Goal: Task Accomplishment & Management: Manage account settings

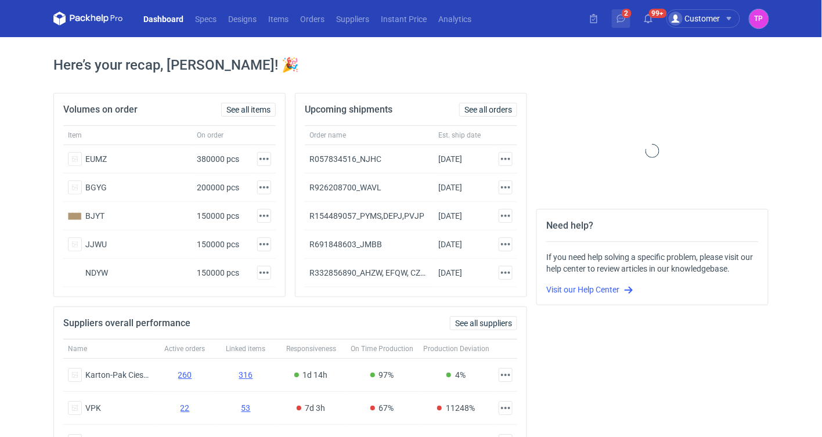
click at [619, 15] on icon at bounding box center [621, 18] width 9 height 9
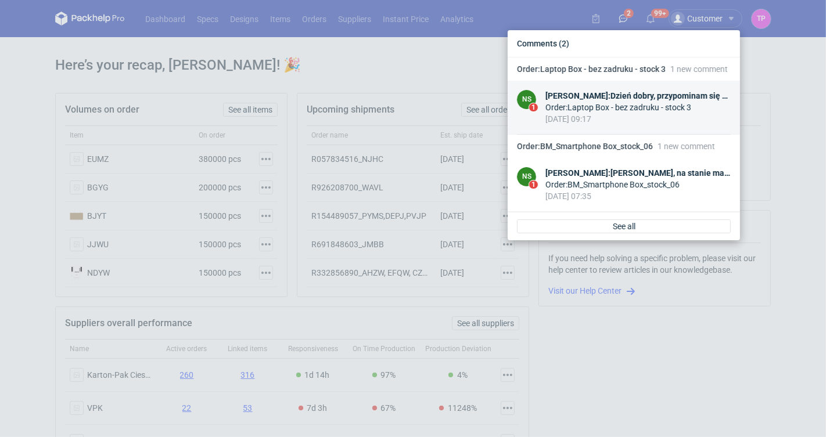
click at [603, 124] on div "[DATE] 09:17" at bounding box center [637, 119] width 185 height 12
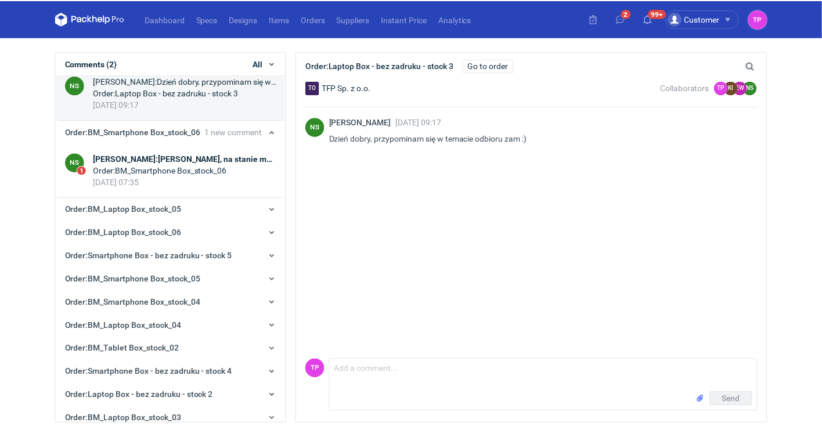
scroll to position [23, 0]
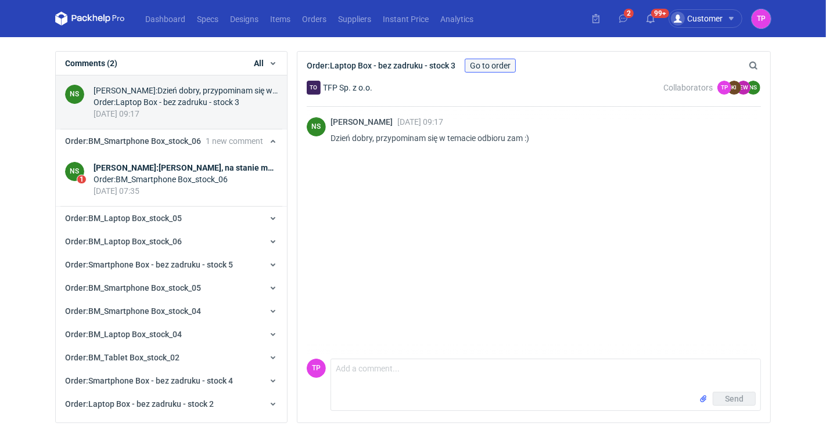
click at [490, 61] on link "Go to order" at bounding box center [490, 66] width 51 height 14
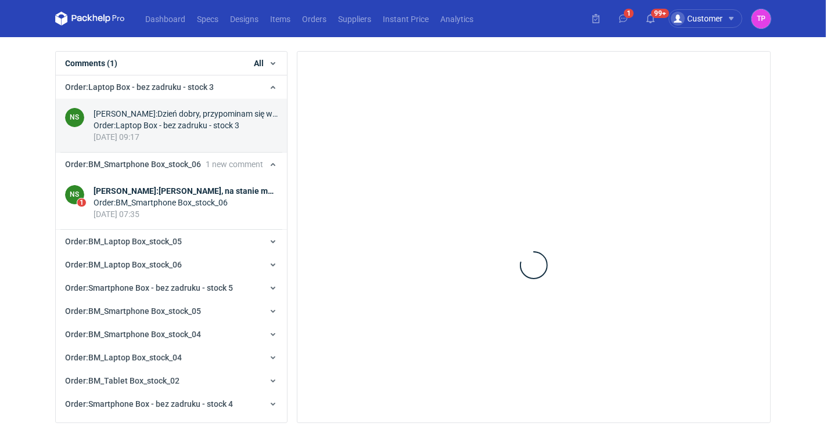
scroll to position [23, 0]
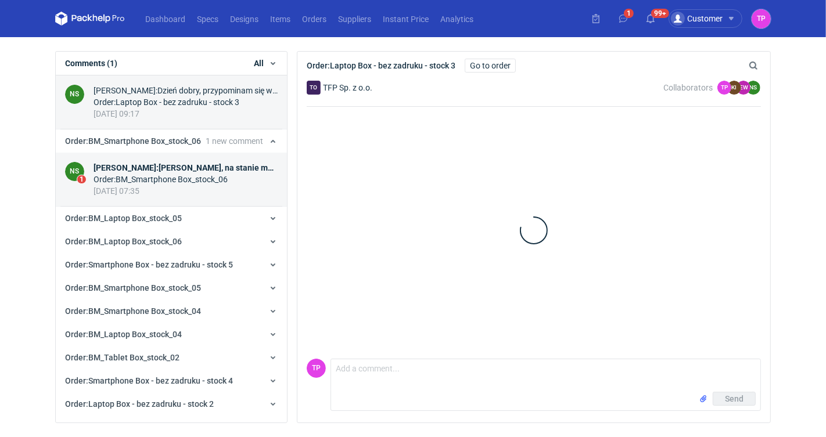
click at [175, 193] on div "[DATE] 07:35" at bounding box center [186, 191] width 184 height 12
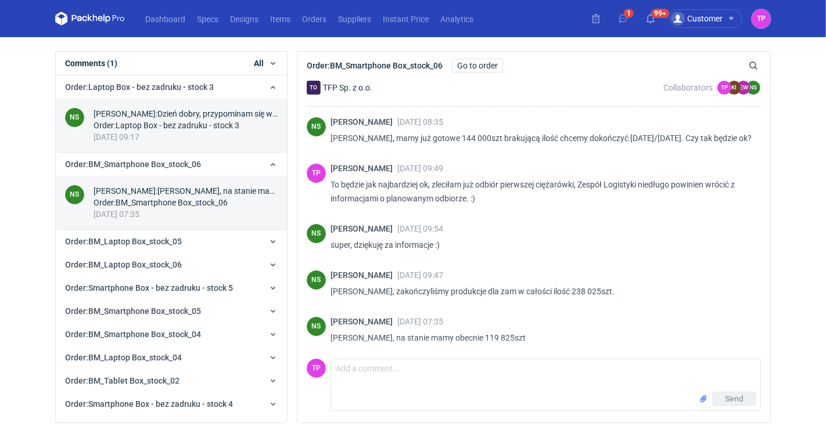
click at [193, 117] on div "[PERSON_NAME] : Dzień dobry, przypominam się w temacie odbioru zam :)" at bounding box center [186, 114] width 184 height 12
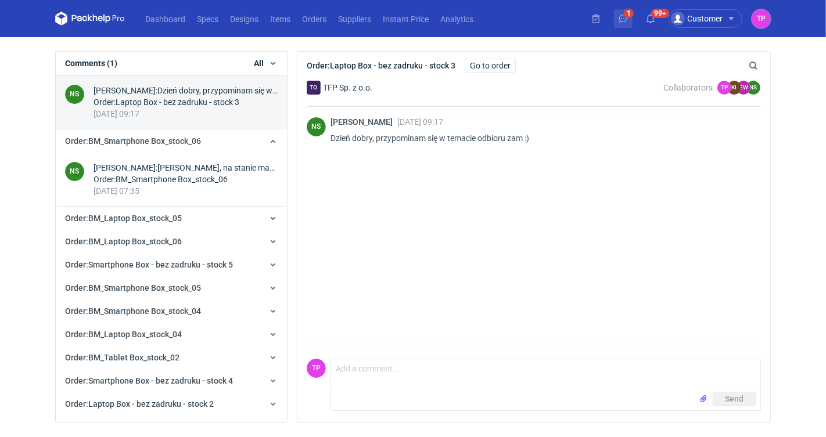
click at [617, 15] on button "1" at bounding box center [623, 18] width 19 height 19
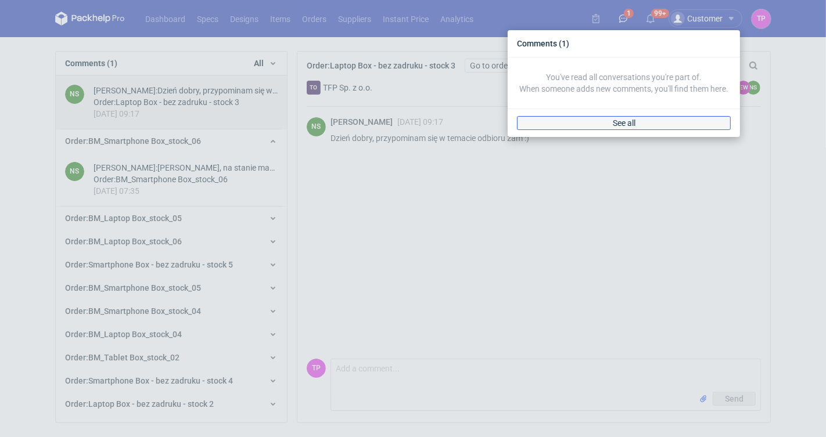
click at [620, 117] on link "See all" at bounding box center [624, 123] width 214 height 14
